Goal: Transaction & Acquisition: Purchase product/service

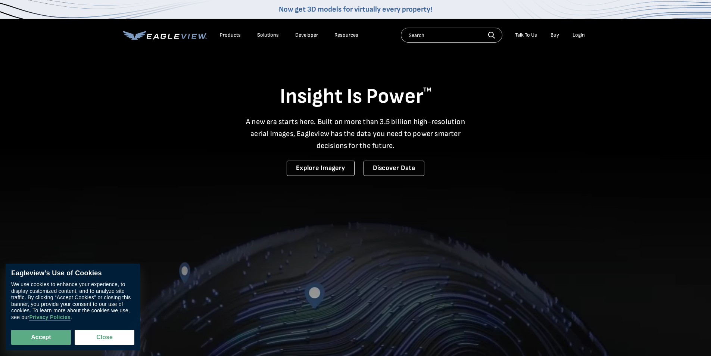
click at [583, 34] on div "Login" at bounding box center [578, 35] width 12 height 7
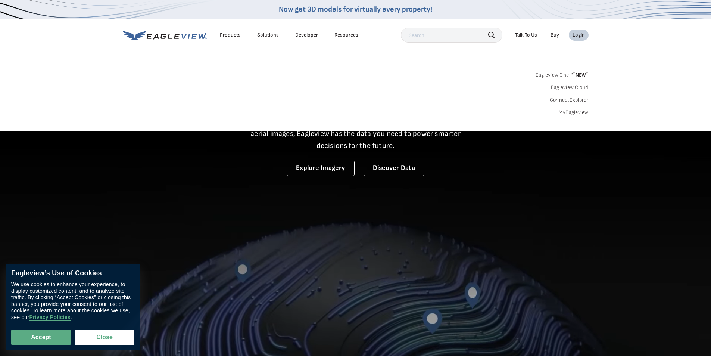
click at [577, 115] on link "MyEagleview" at bounding box center [574, 112] width 30 height 7
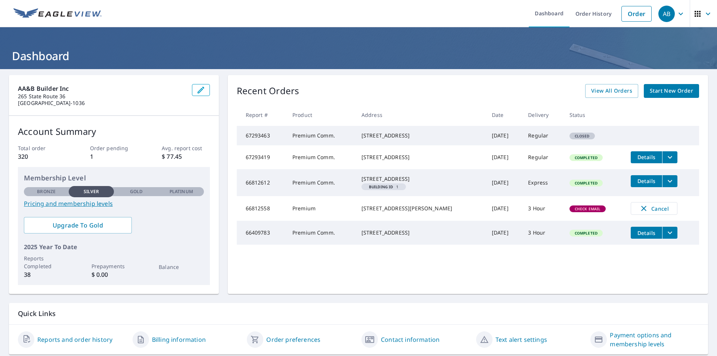
click at [664, 87] on span "Start New Order" at bounding box center [670, 90] width 43 height 9
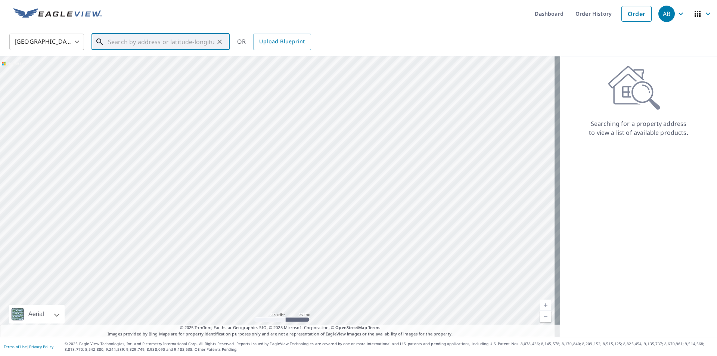
click at [175, 39] on input "text" at bounding box center [161, 41] width 106 height 21
type input "[STREET_ADDRESS]"
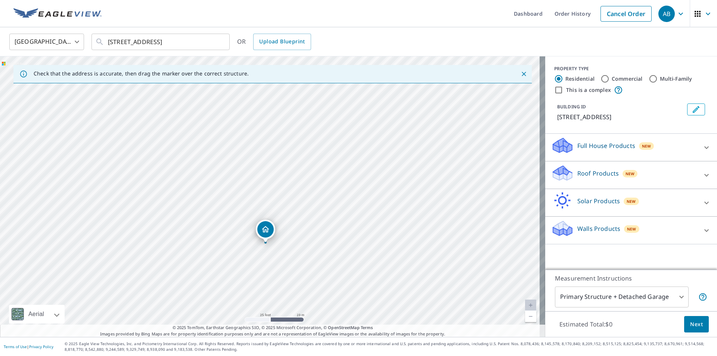
drag, startPoint x: 305, startPoint y: 172, endPoint x: 256, endPoint y: 252, distance: 93.4
click at [256, 252] on div "[STREET_ADDRESS]" at bounding box center [272, 196] width 545 height 280
drag, startPoint x: 250, startPoint y: 245, endPoint x: 414, endPoint y: 166, distance: 182.1
click at [415, 168] on div "[STREET_ADDRESS]" at bounding box center [272, 196] width 545 height 280
drag, startPoint x: 423, startPoint y: 192, endPoint x: 313, endPoint y: 209, distance: 111.1
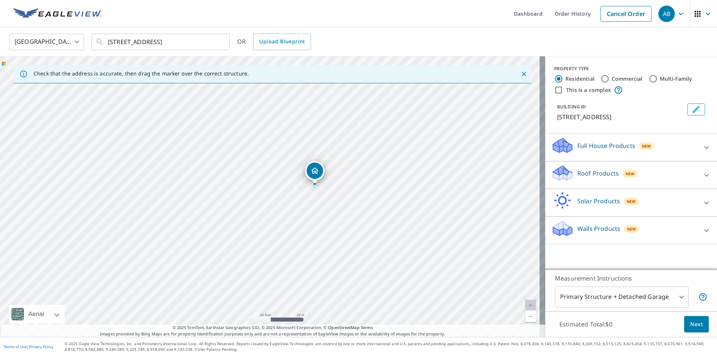
click at [319, 206] on div "[STREET_ADDRESS]" at bounding box center [272, 196] width 545 height 280
drag, startPoint x: 263, startPoint y: 249, endPoint x: 211, endPoint y: 193, distance: 76.0
click at [211, 193] on div "[STREET_ADDRESS]" at bounding box center [272, 196] width 545 height 280
drag, startPoint x: 152, startPoint y: 133, endPoint x: 200, endPoint y: 167, distance: 59.0
click at [622, 170] on div "New" at bounding box center [629, 173] width 15 height 7
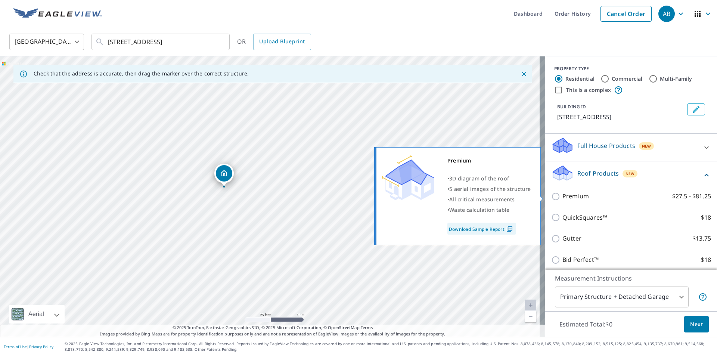
click at [577, 199] on p "Premium" at bounding box center [575, 195] width 26 height 9
click at [562, 199] on input "Premium $27.5 - $81.25" at bounding box center [556, 196] width 11 height 9
checkbox input "true"
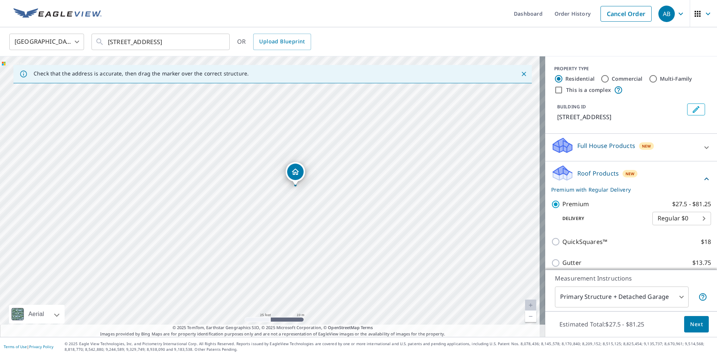
drag, startPoint x: 416, startPoint y: 248, endPoint x: 363, endPoint y: 227, distance: 57.5
click at [363, 227] on div "[STREET_ADDRESS]" at bounding box center [272, 196] width 545 height 280
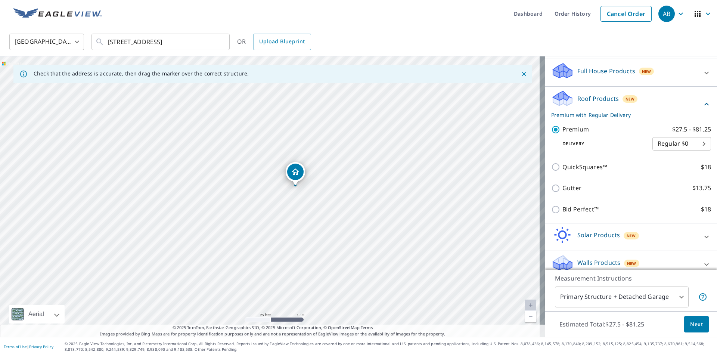
scroll to position [37, 0]
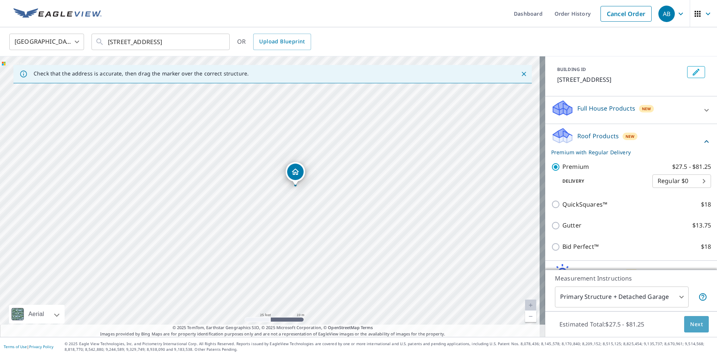
click at [690, 322] on span "Next" at bounding box center [696, 323] width 13 height 9
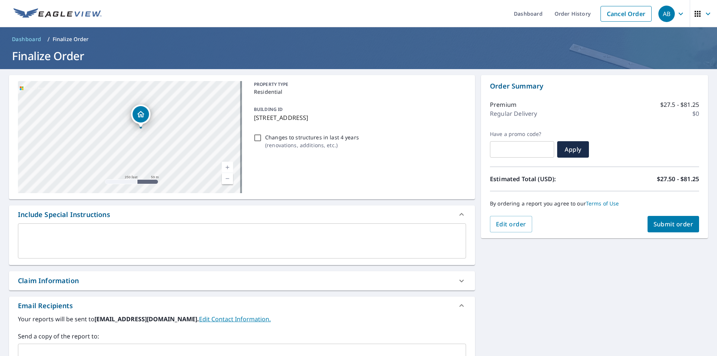
drag, startPoint x: 142, startPoint y: 86, endPoint x: 149, endPoint y: 138, distance: 52.3
click at [149, 138] on div "[STREET_ADDRESS]" at bounding box center [130, 137] width 224 height 112
drag, startPoint x: 150, startPoint y: 168, endPoint x: 138, endPoint y: 153, distance: 18.1
click at [138, 154] on div "[STREET_ADDRESS]" at bounding box center [130, 137] width 224 height 112
click at [671, 225] on span "Submit order" at bounding box center [673, 224] width 40 height 8
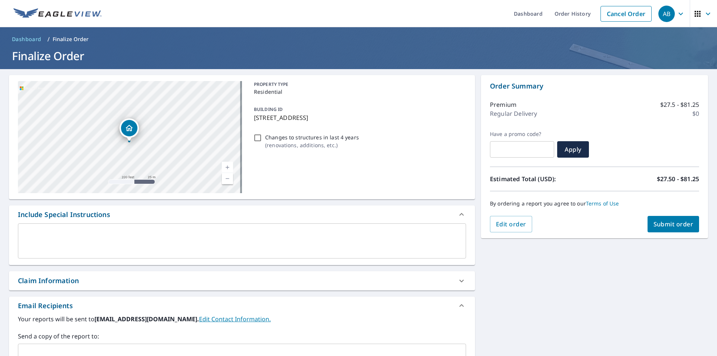
checkbox input "true"
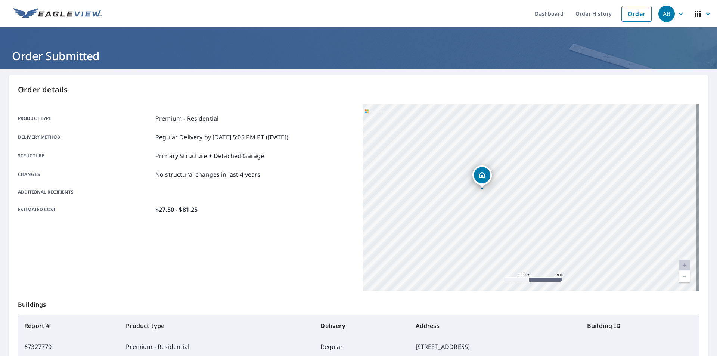
drag, startPoint x: 496, startPoint y: 202, endPoint x: 479, endPoint y: 222, distance: 25.9
click at [479, 222] on div "[STREET_ADDRESS]" at bounding box center [531, 197] width 336 height 187
